Goal: Task Accomplishment & Management: Use online tool/utility

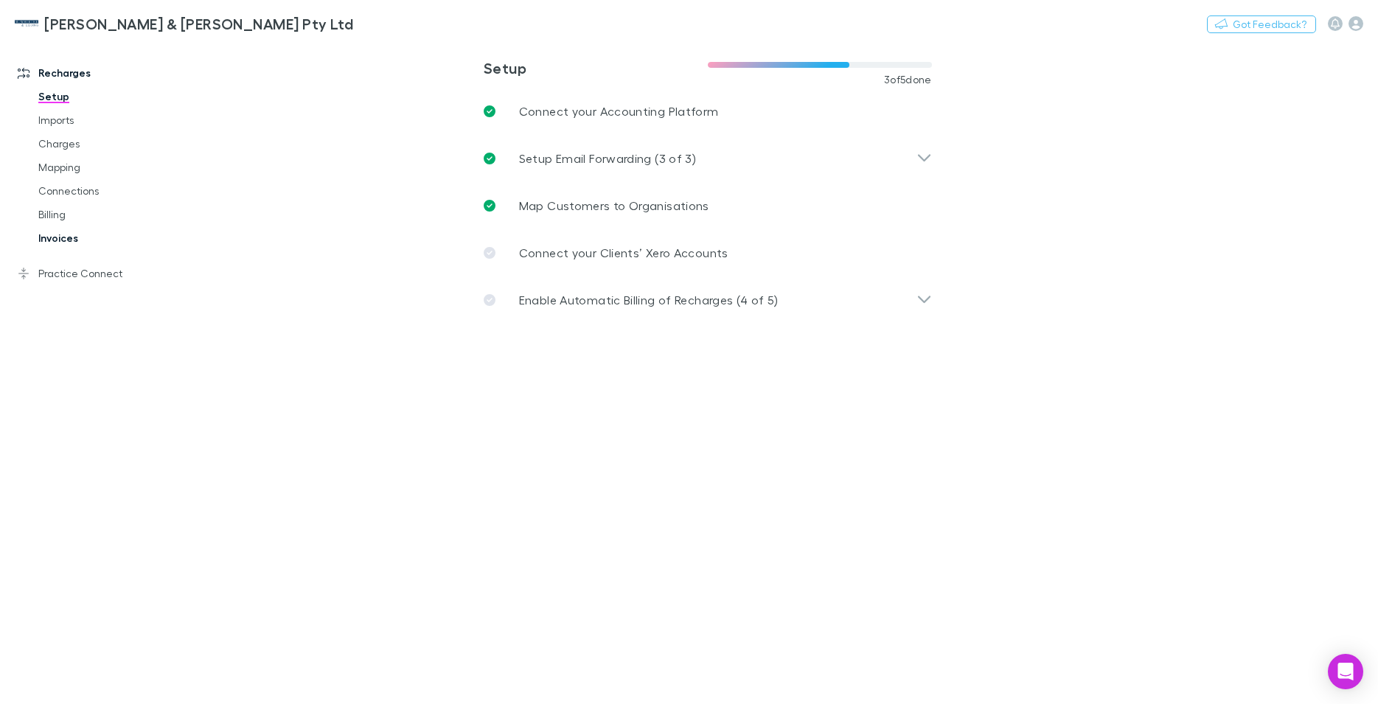
click at [61, 241] on link "Invoices" at bounding box center [112, 238] width 177 height 24
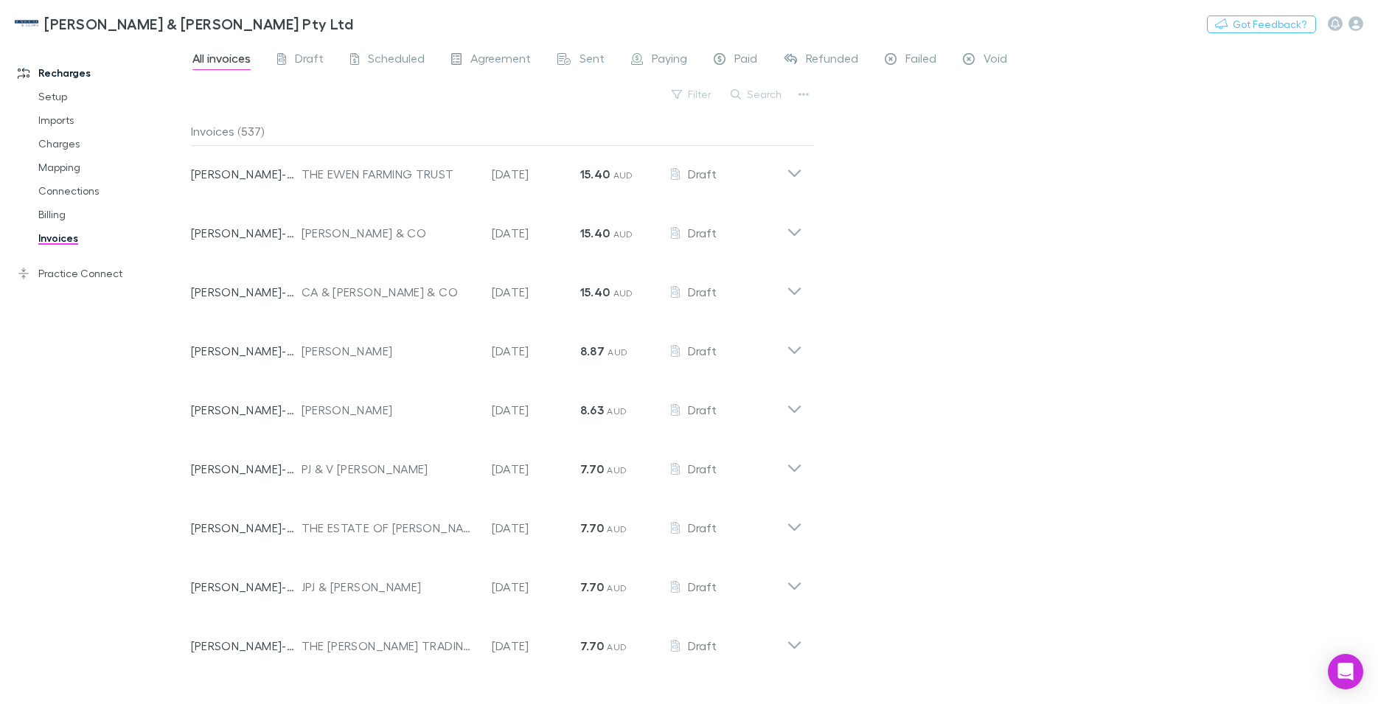
scroll to position [24693, 0]
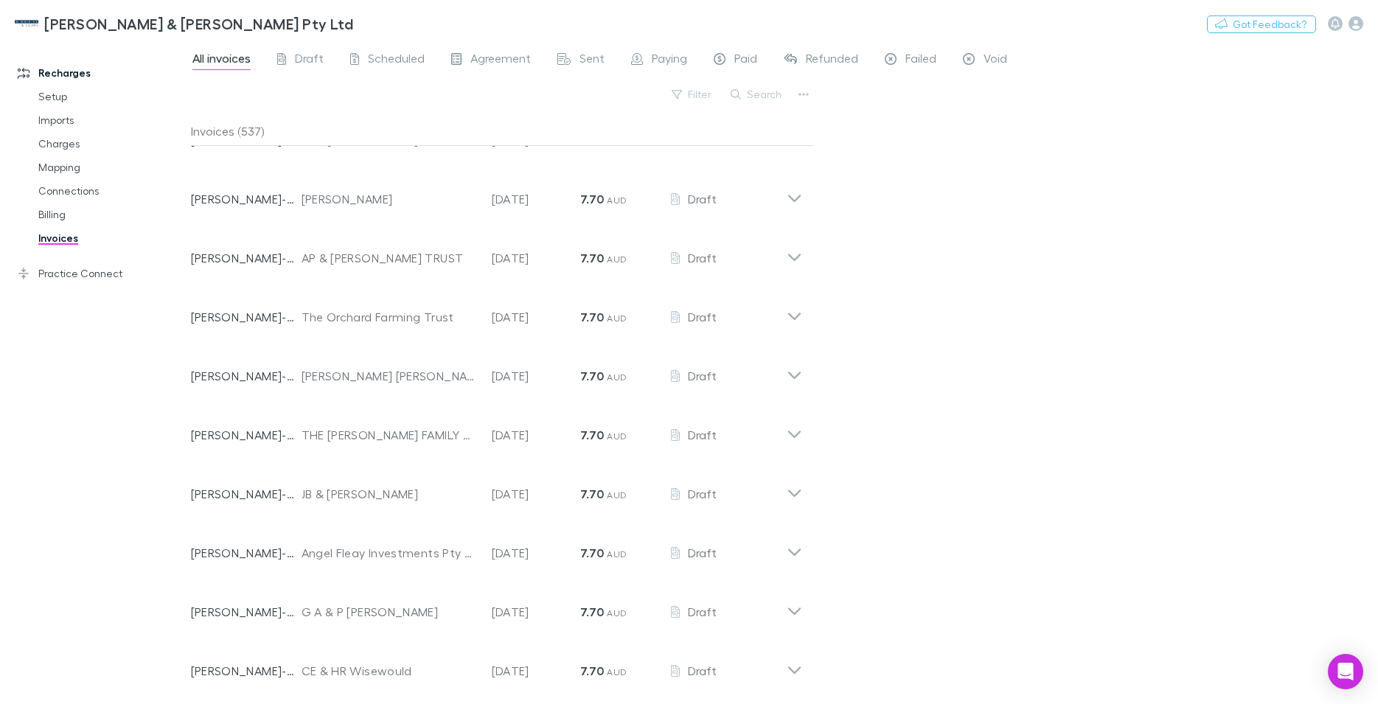
click at [787, 90] on icon at bounding box center [794, 74] width 15 height 29
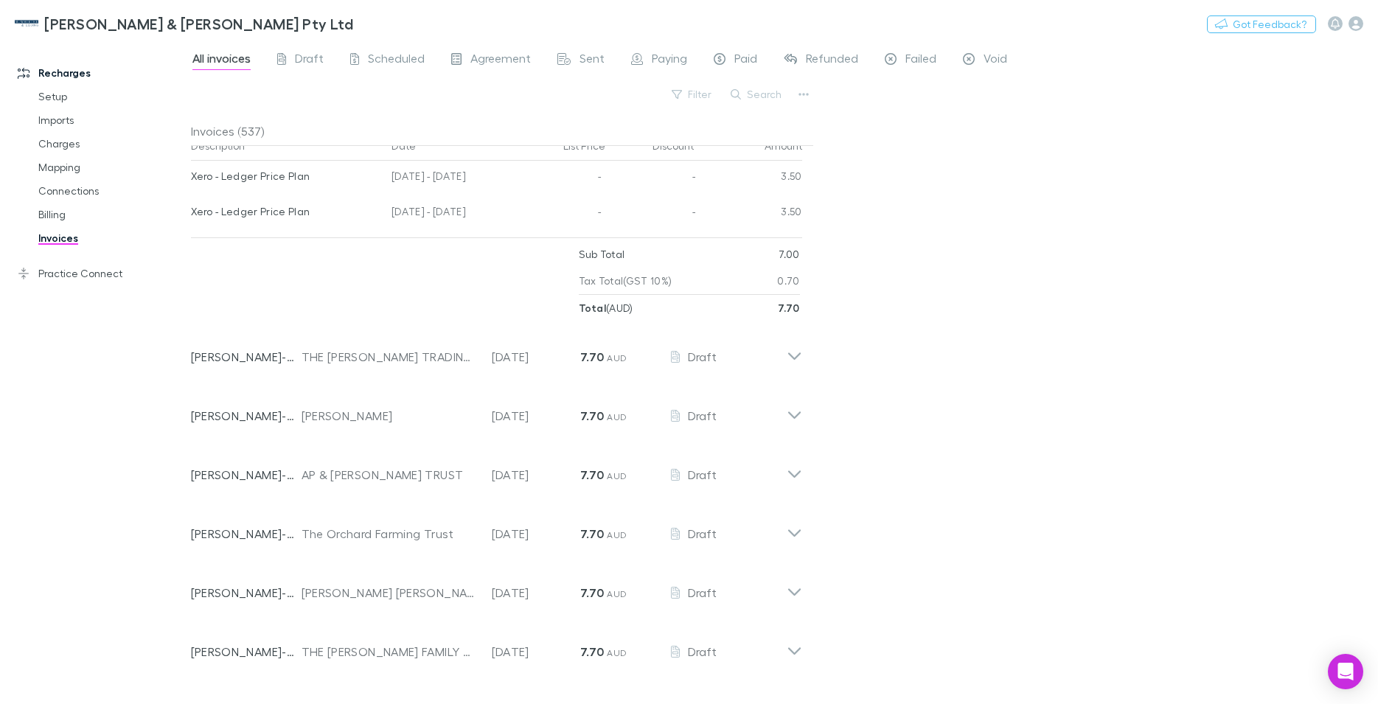
click at [787, 90] on icon at bounding box center [794, 74] width 15 height 29
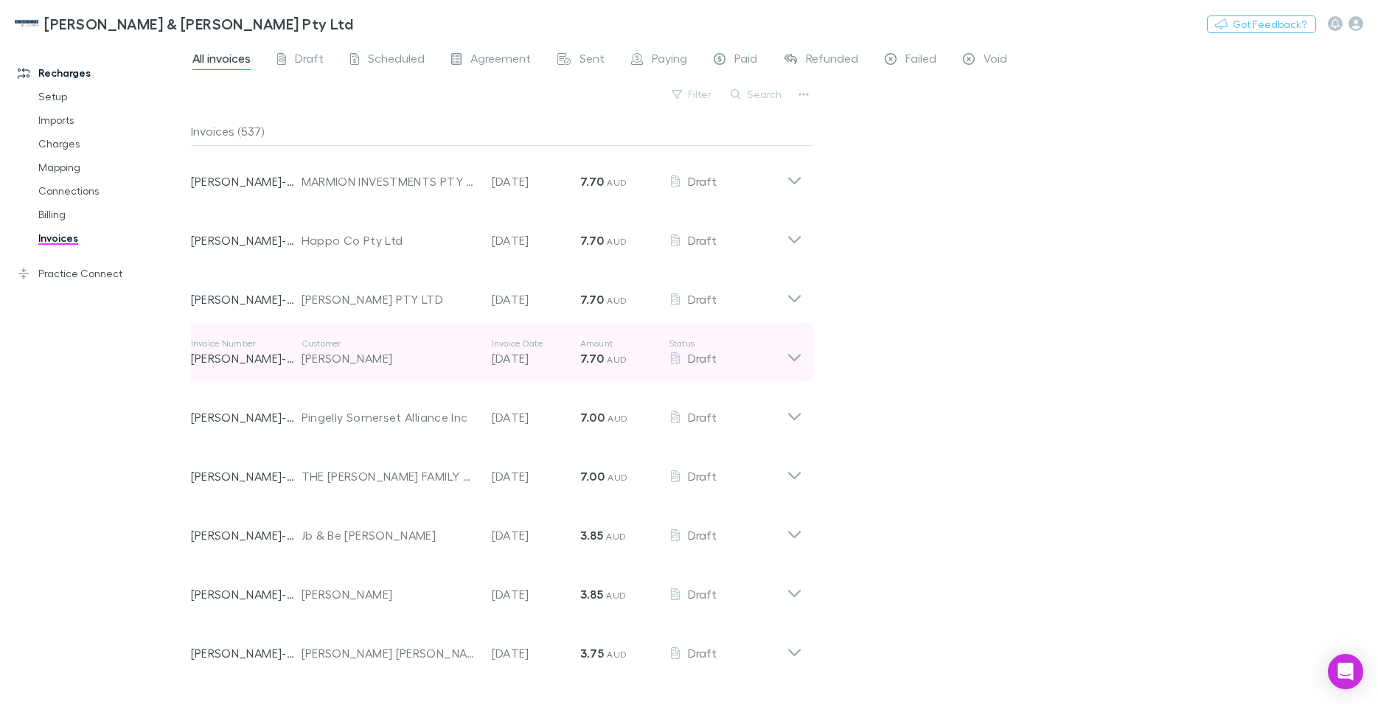
scroll to position [31164, 0]
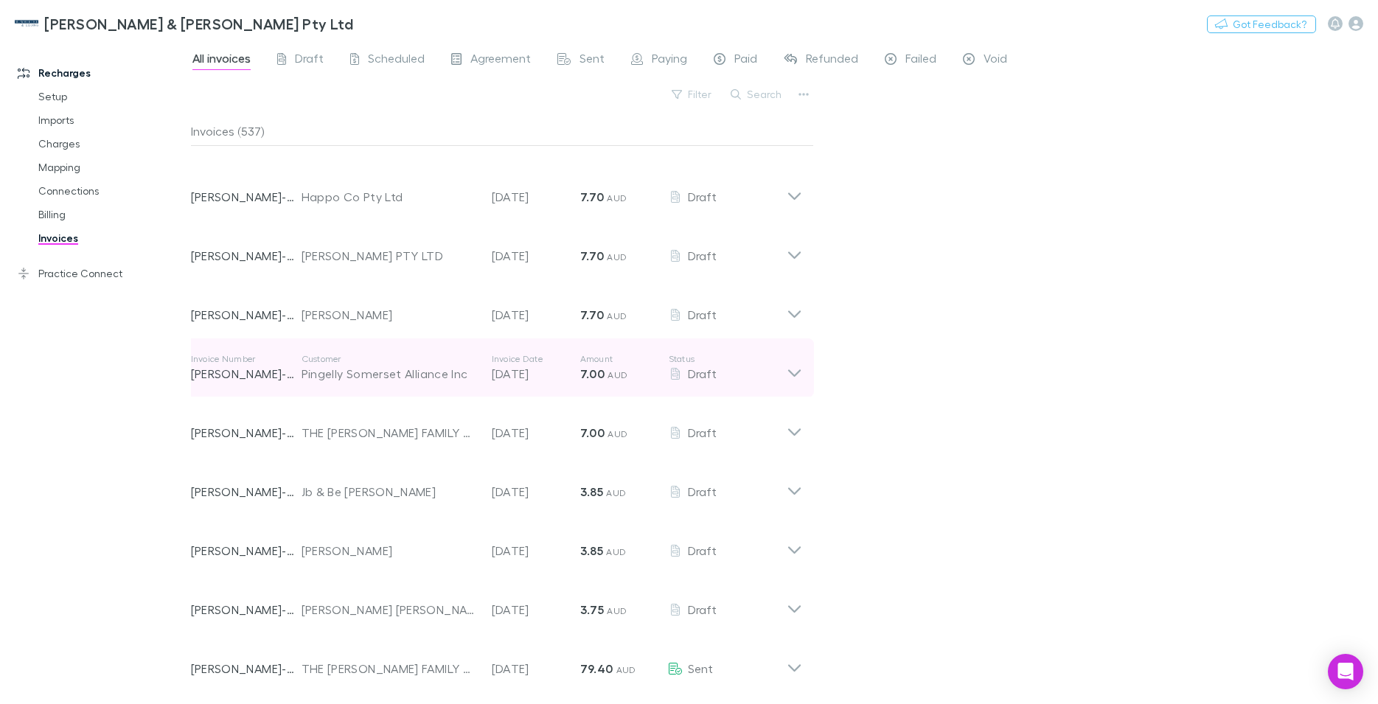
click at [787, 383] on icon at bounding box center [794, 367] width 15 height 29
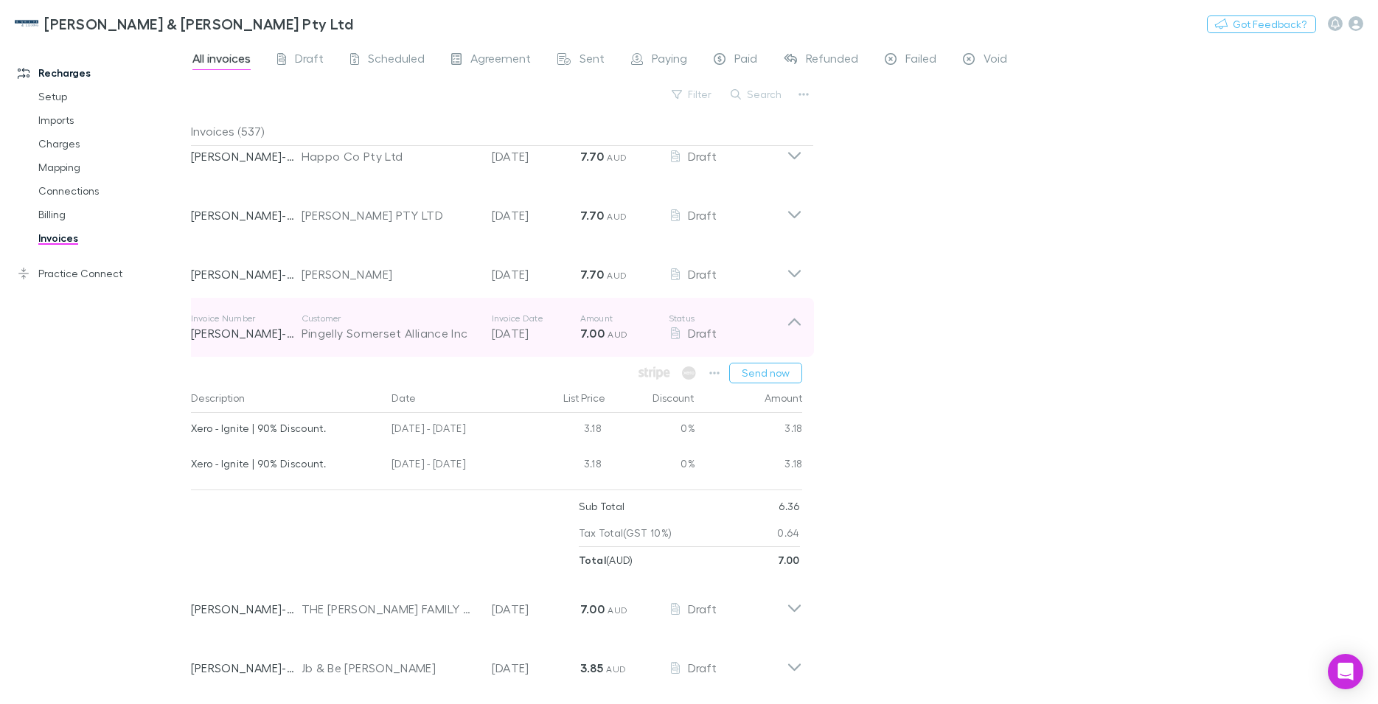
scroll to position [31248, 0]
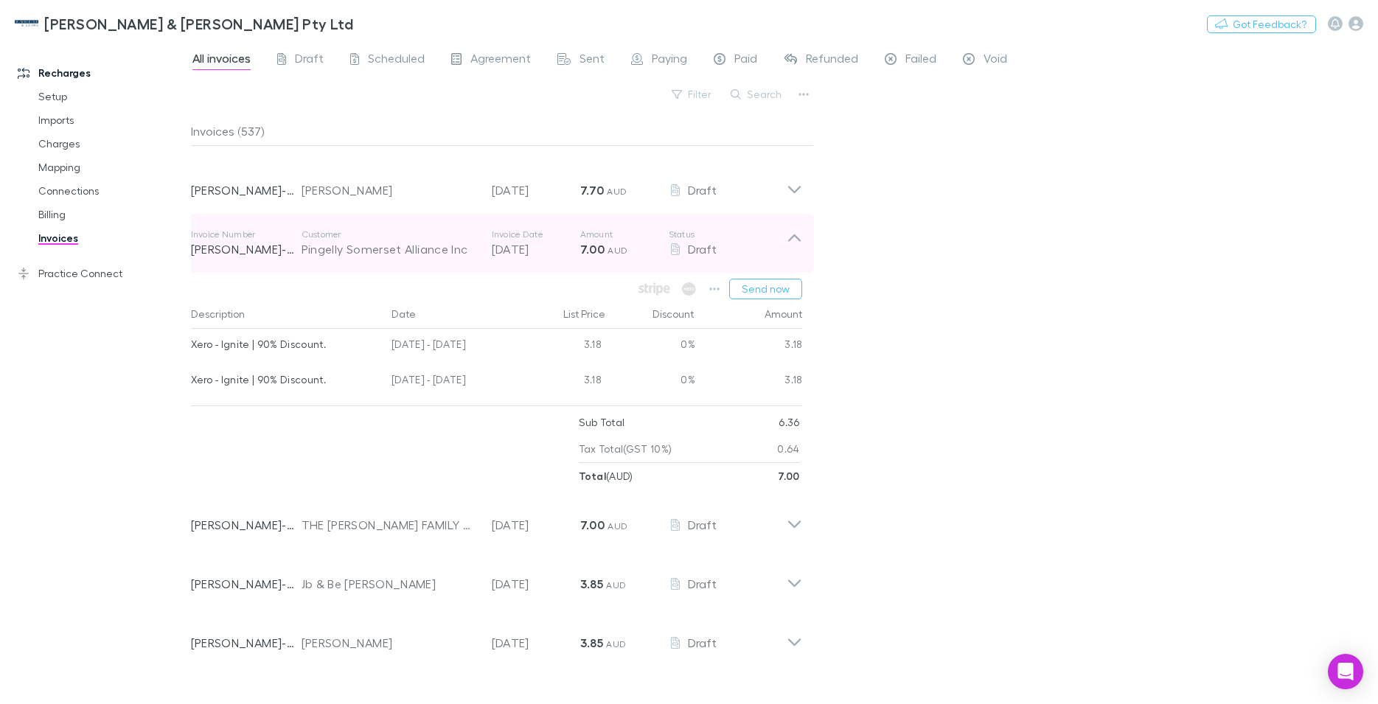
click at [788, 258] on icon at bounding box center [794, 243] width 15 height 29
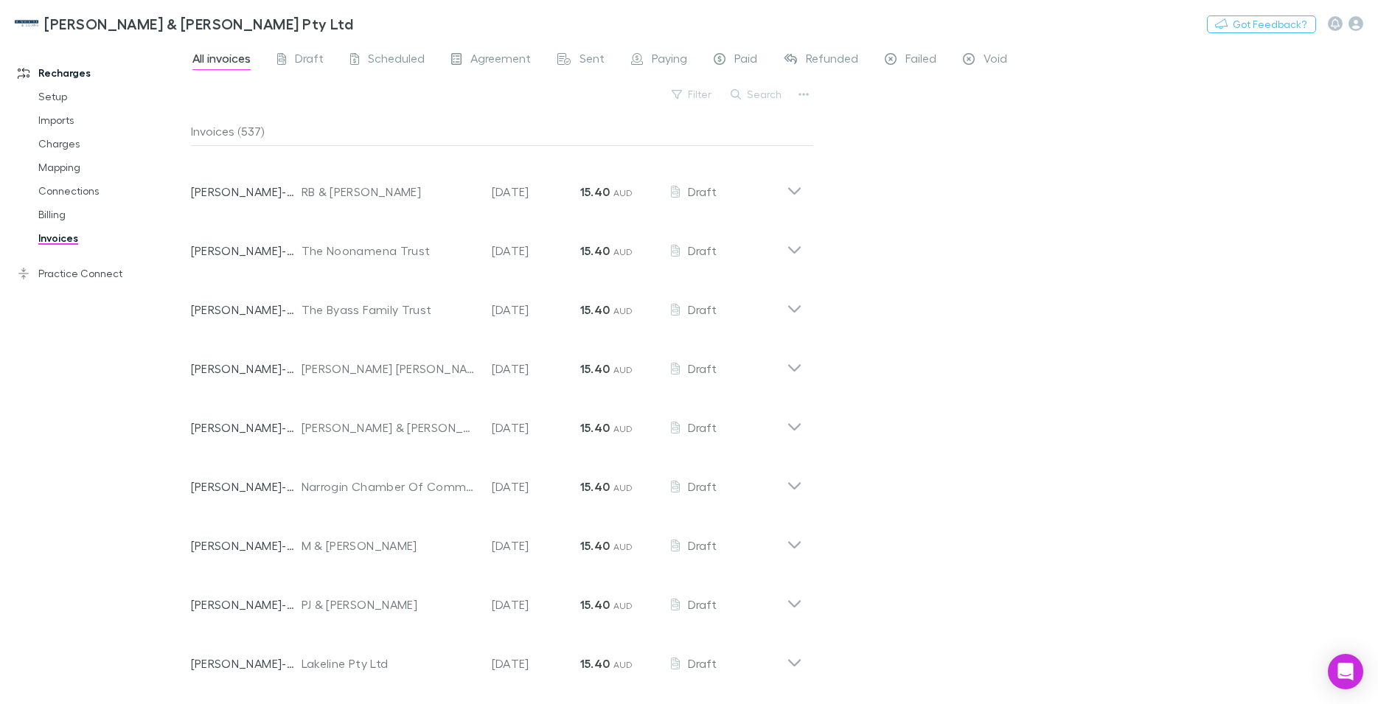
scroll to position [23073, 0]
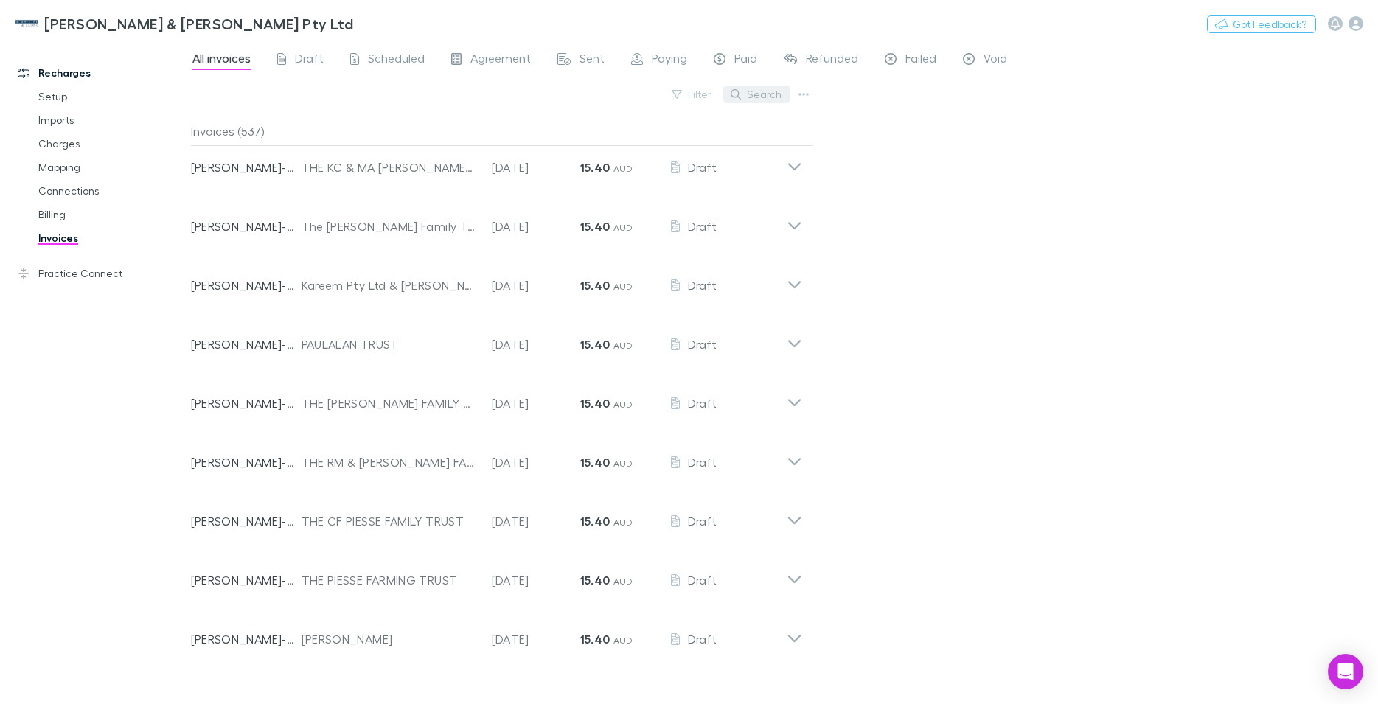
click at [742, 91] on button "Search" at bounding box center [756, 95] width 67 height 18
click at [787, 117] on icon at bounding box center [794, 102] width 15 height 29
click at [787, 111] on icon at bounding box center [793, 107] width 13 height 7
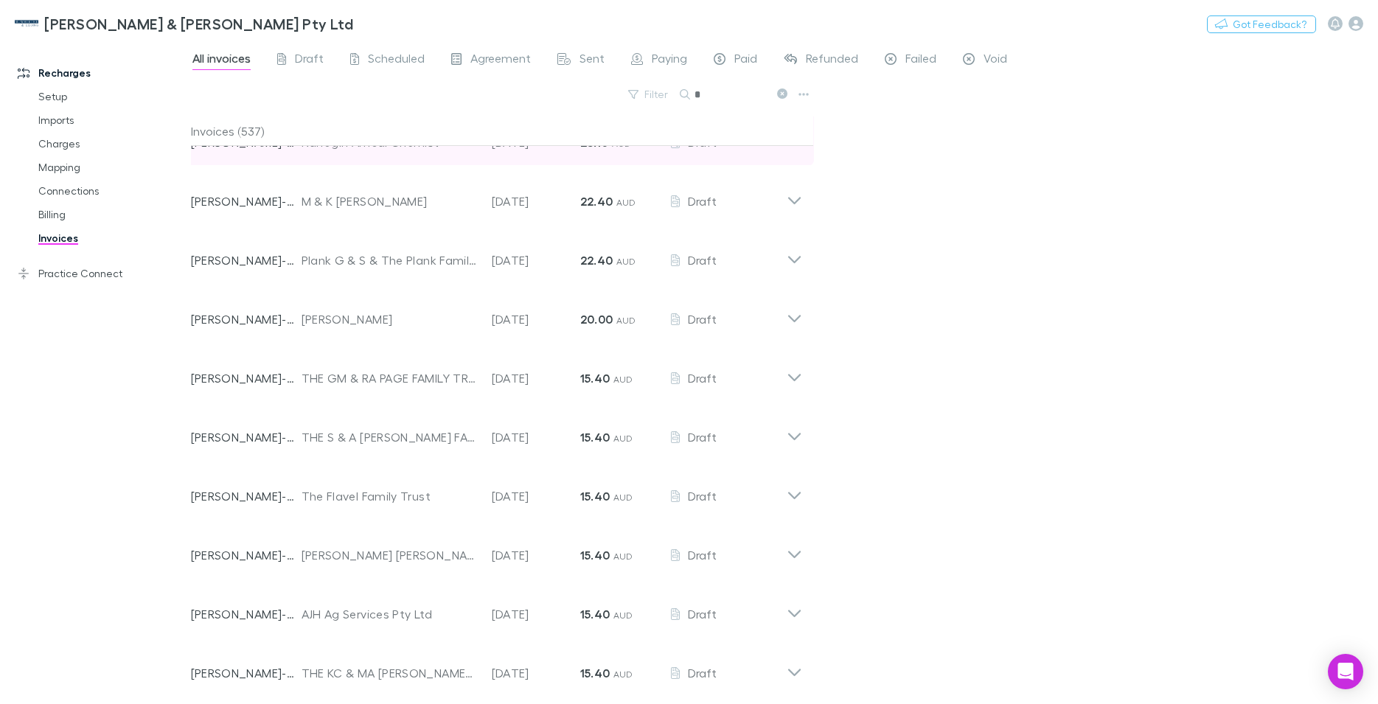
click at [787, 151] on icon at bounding box center [794, 136] width 15 height 29
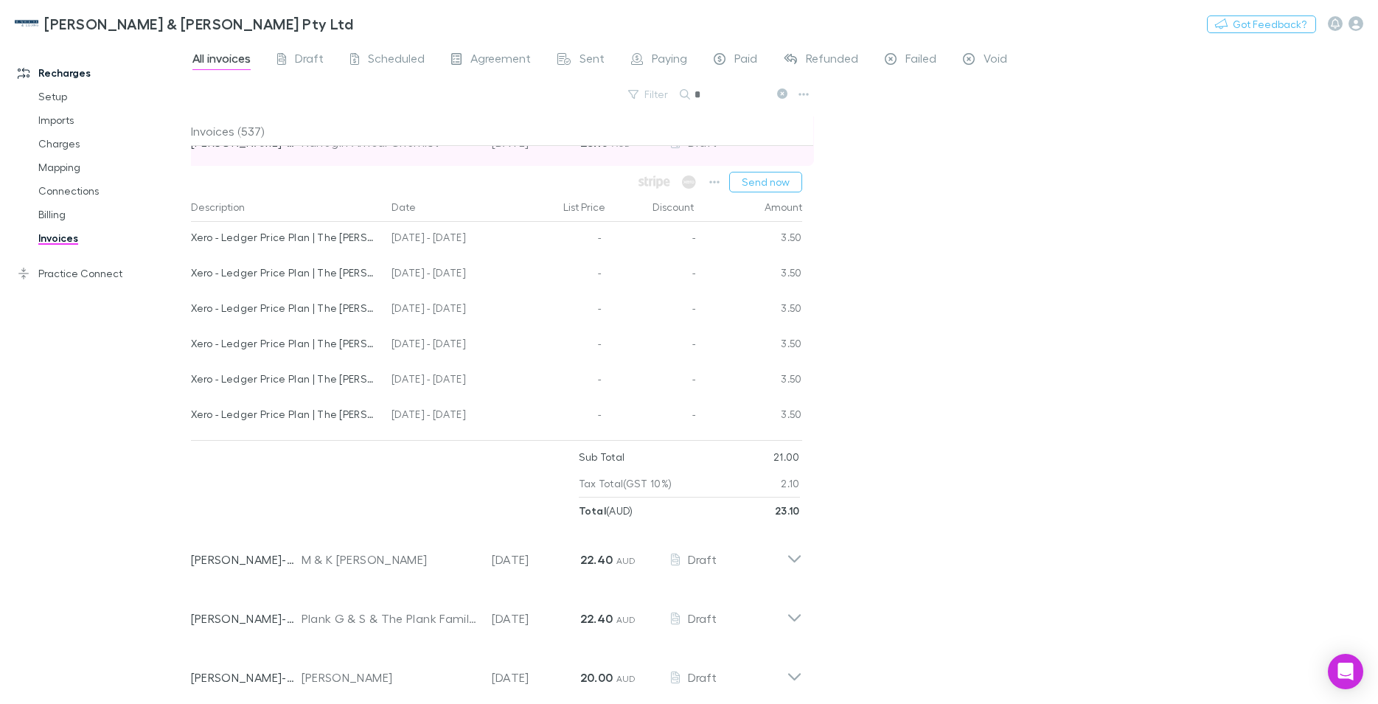
click at [787, 151] on icon at bounding box center [794, 136] width 15 height 29
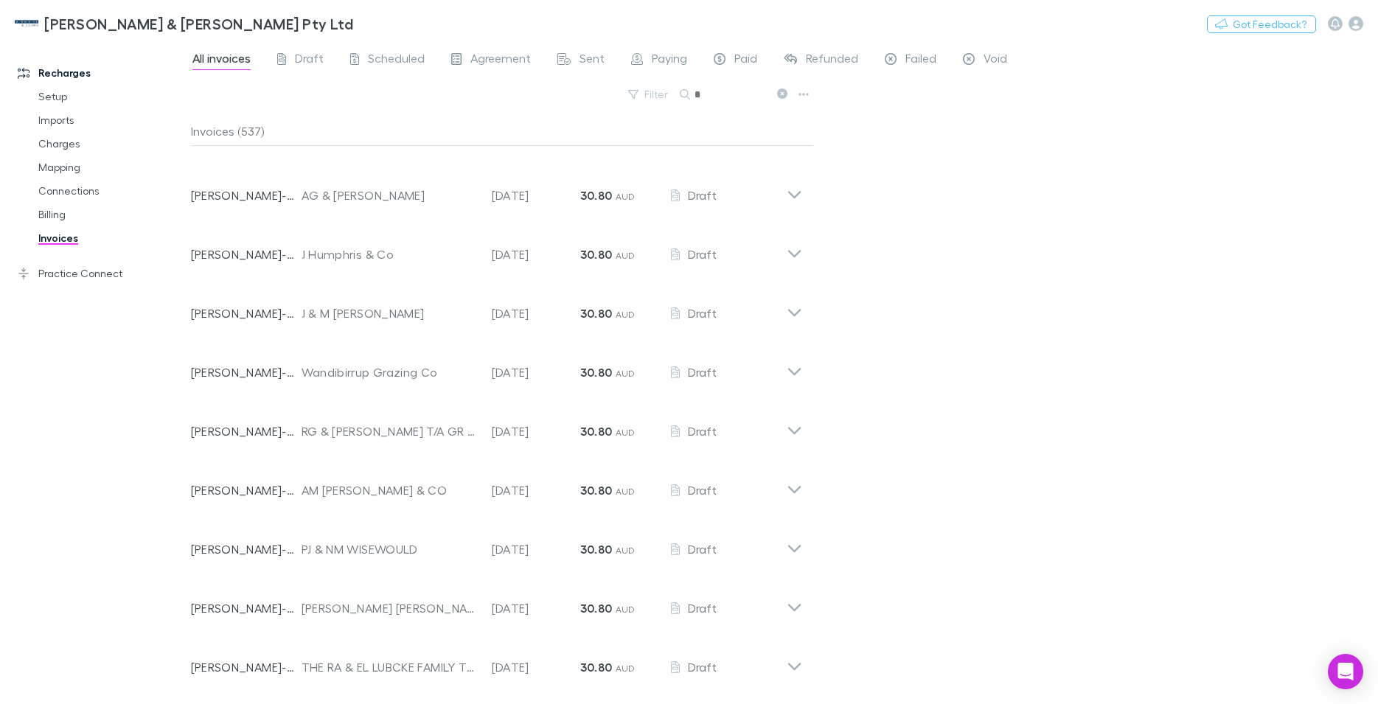
scroll to position [20130, 0]
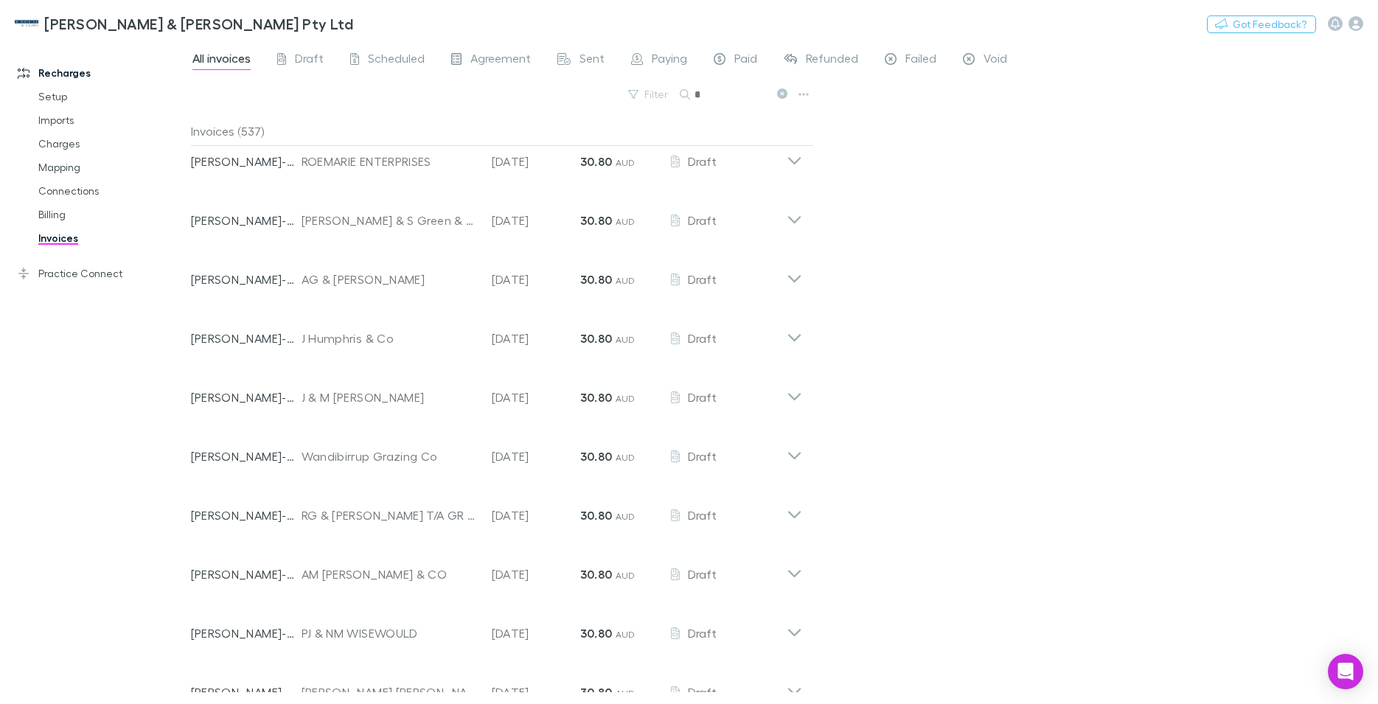
click at [720, 91] on input "*" at bounding box center [731, 94] width 74 height 21
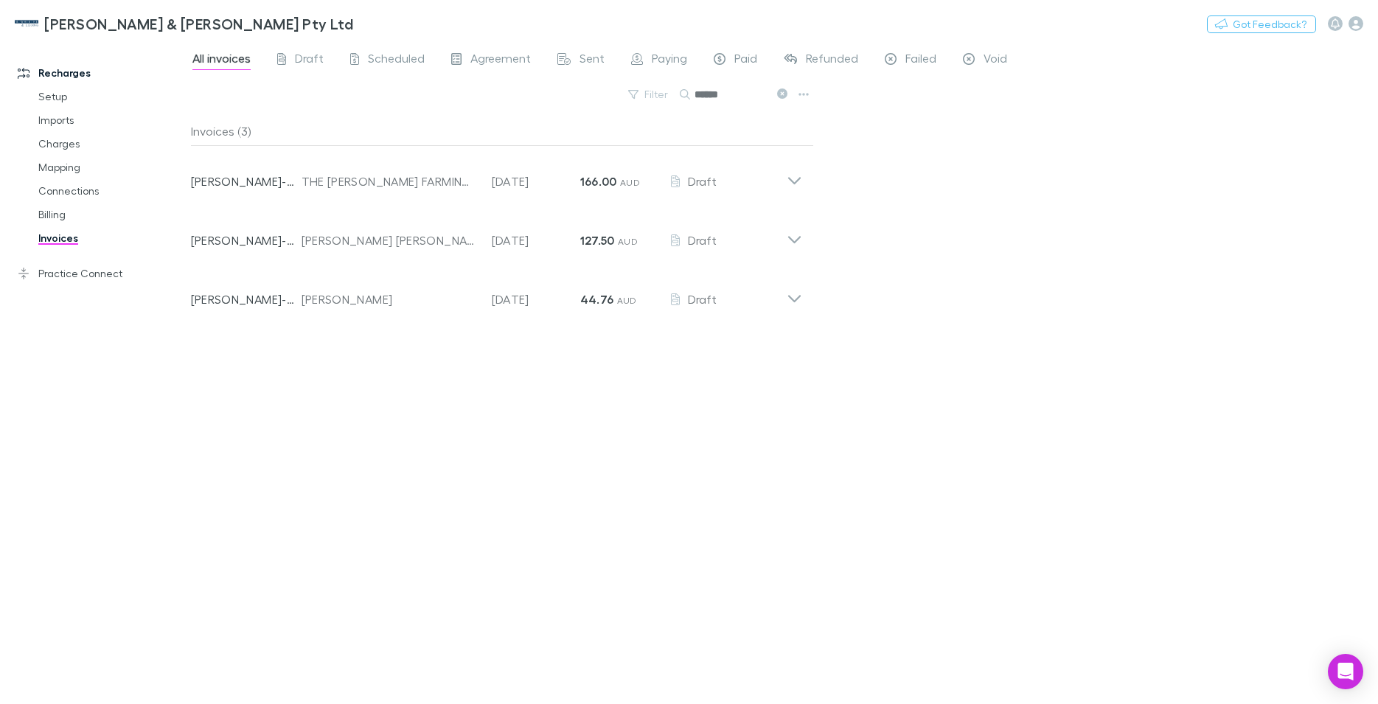
scroll to position [0, 0]
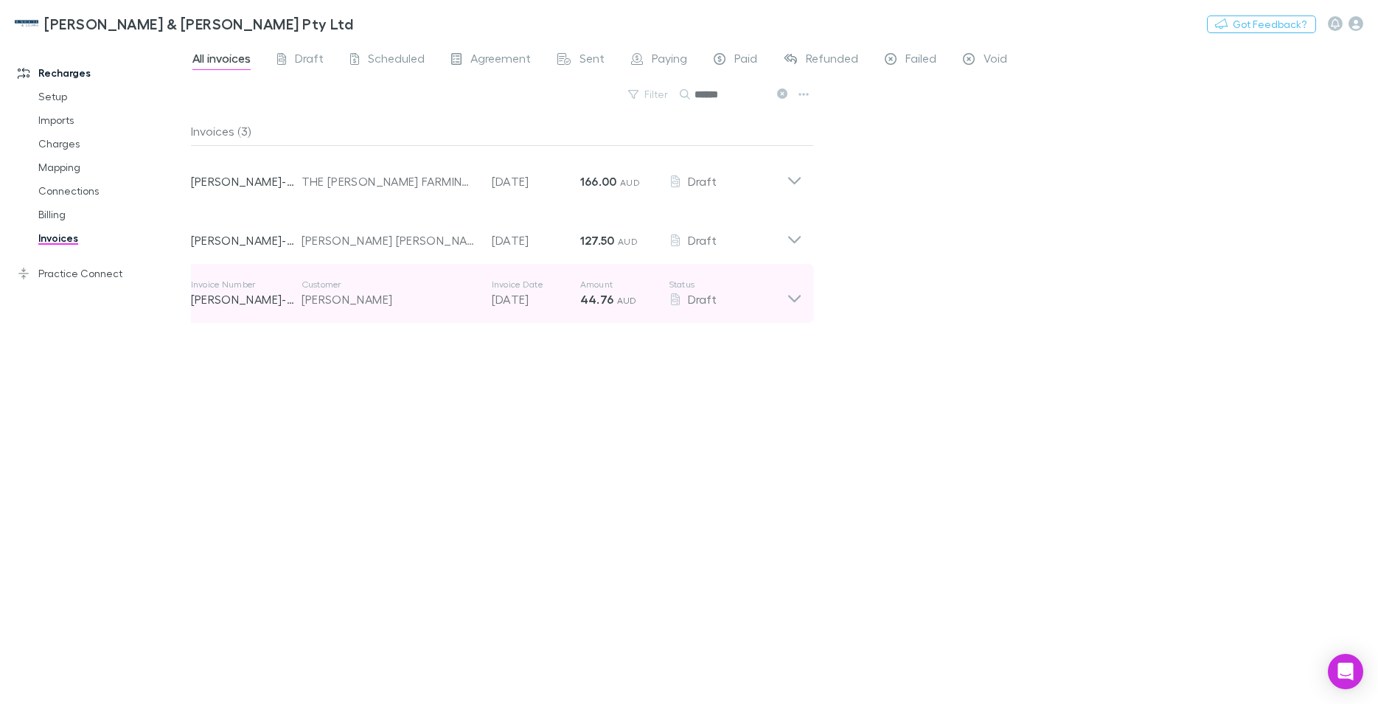
click at [791, 299] on icon at bounding box center [793, 298] width 13 height 7
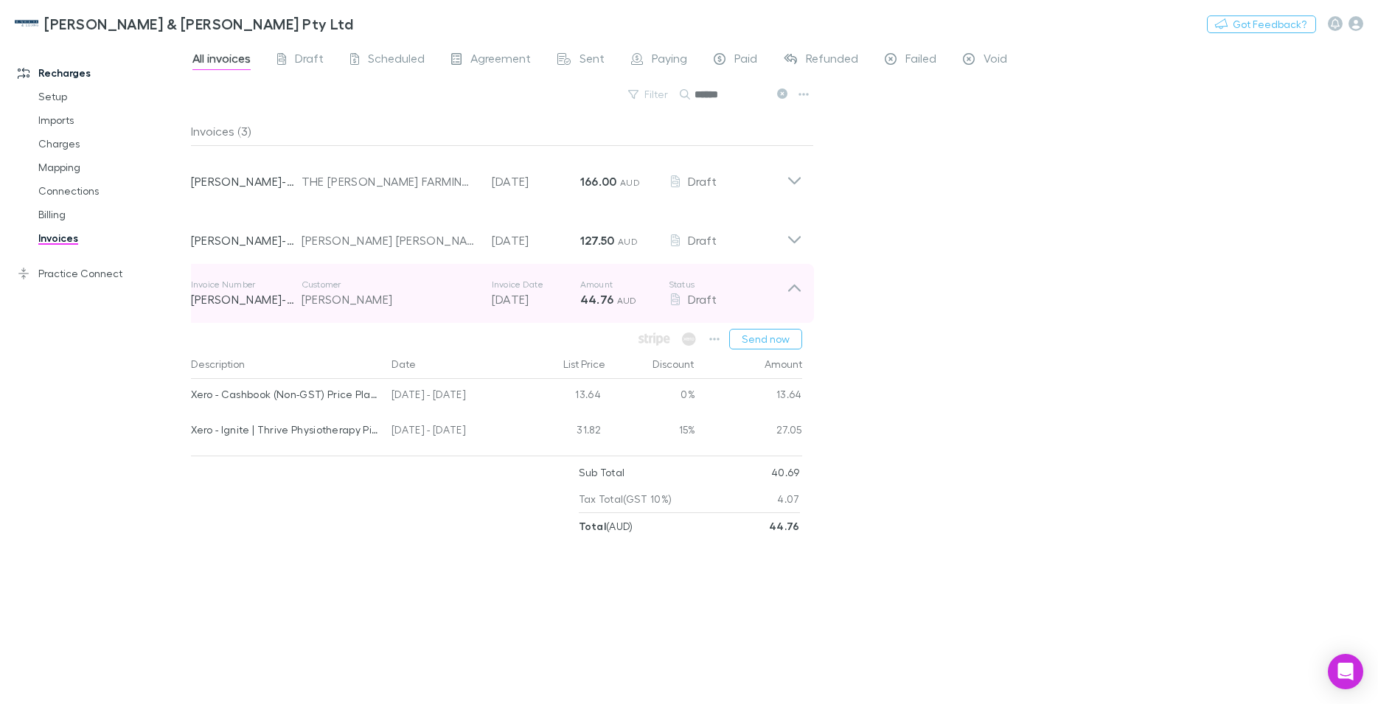
click at [801, 290] on icon at bounding box center [794, 293] width 15 height 29
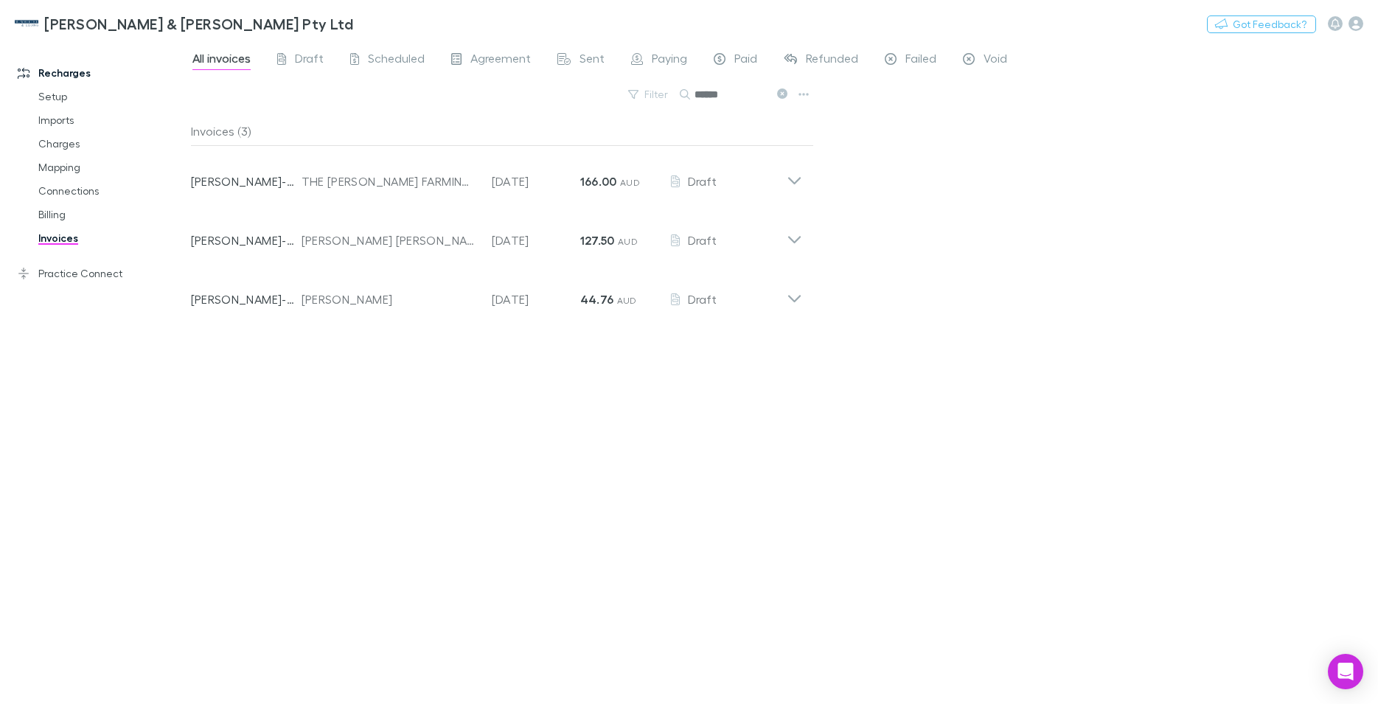
click at [725, 92] on input "******" at bounding box center [731, 94] width 74 height 21
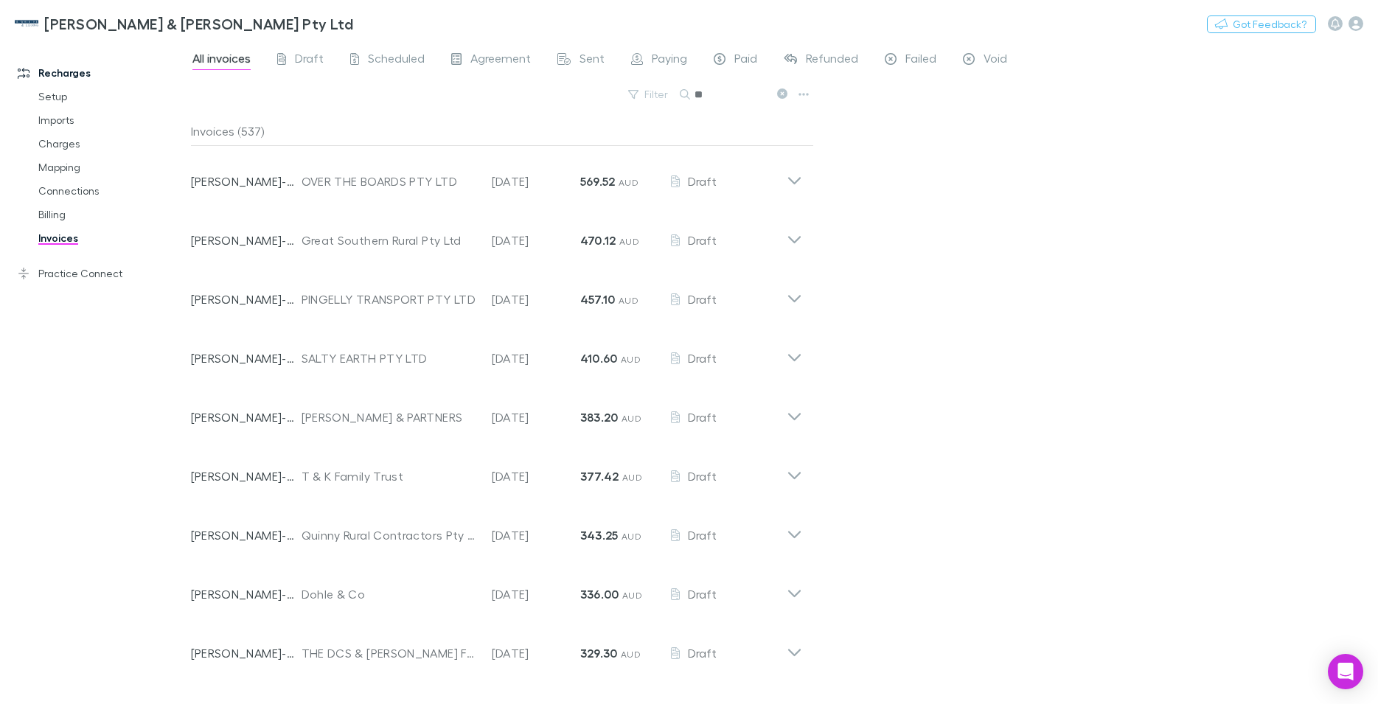
type input "*"
